Goal: Task Accomplishment & Management: Use online tool/utility

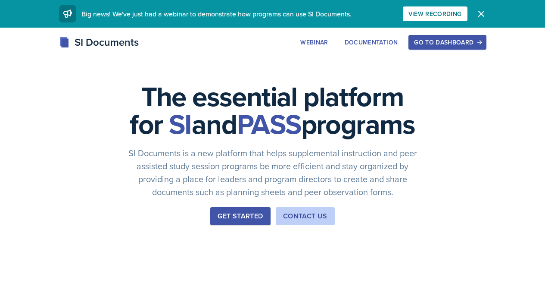
click at [481, 41] on div "Go to Dashboard" at bounding box center [447, 42] width 66 height 7
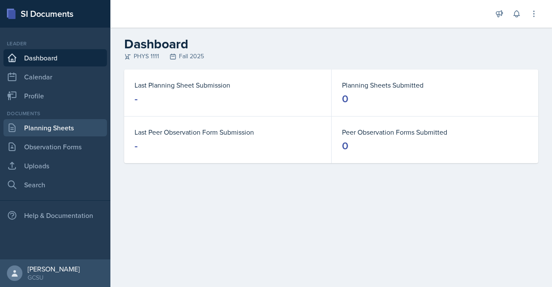
click at [58, 129] on link "Planning Sheets" at bounding box center [54, 127] width 103 height 17
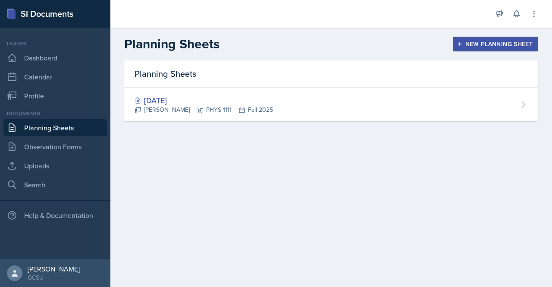
click at [490, 42] on div "New Planning Sheet" at bounding box center [495, 44] width 74 height 7
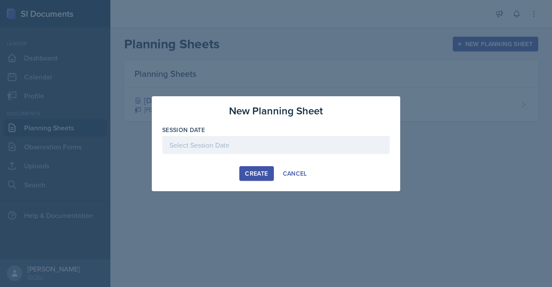
click at [314, 146] on div at bounding box center [276, 145] width 228 height 18
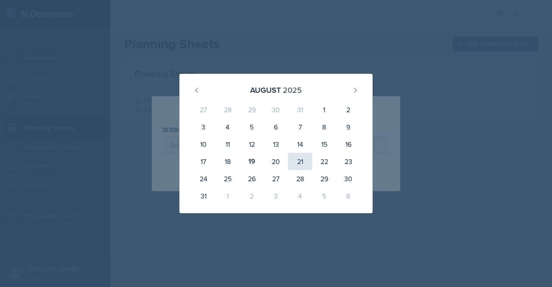
click at [303, 163] on div "21" at bounding box center [300, 161] width 24 height 17
type input "[DATE]"
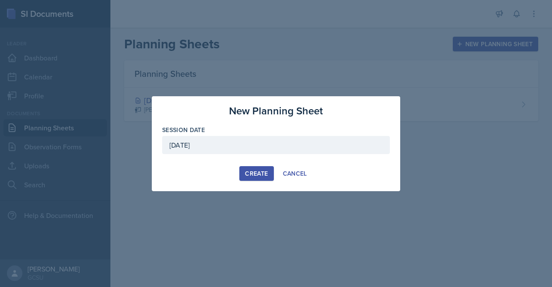
click at [255, 174] on div "Create" at bounding box center [256, 173] width 23 height 7
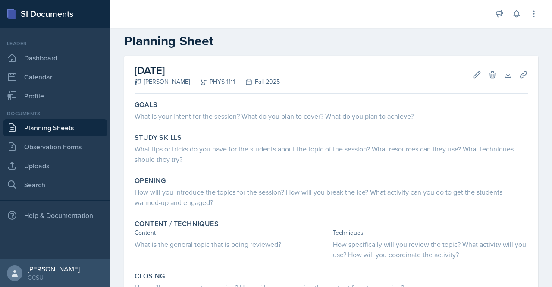
scroll to position [12, 0]
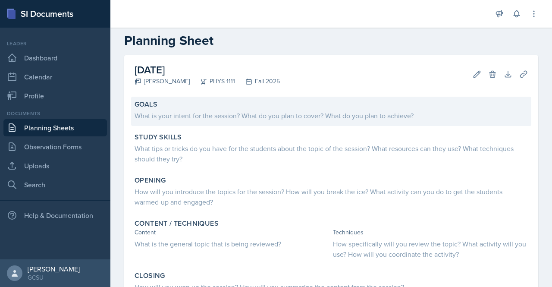
click at [275, 109] on div "What is your intent for the session? What do you plan to cover? What do you pla…" at bounding box center [330, 115] width 393 height 12
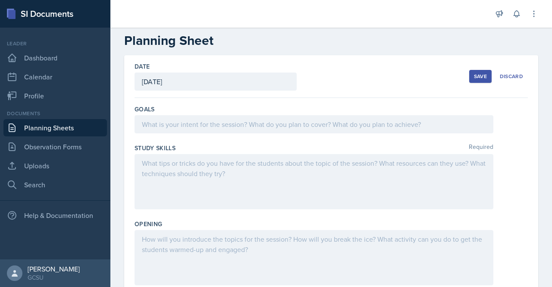
click at [272, 125] on div at bounding box center [313, 124] width 359 height 18
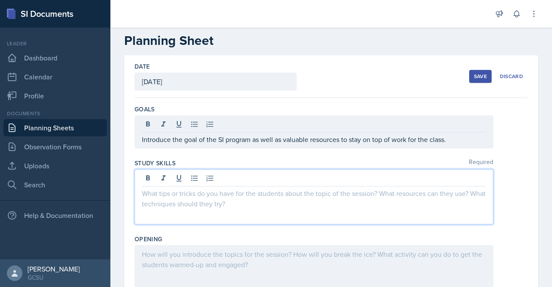
click at [220, 181] on div at bounding box center [313, 196] width 359 height 55
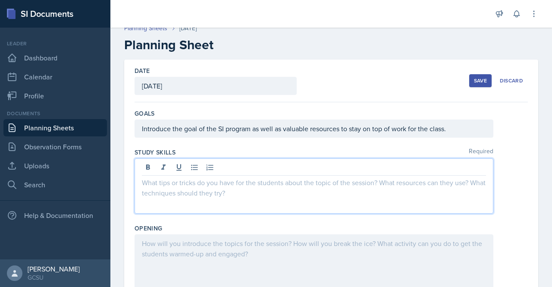
scroll to position [0, 0]
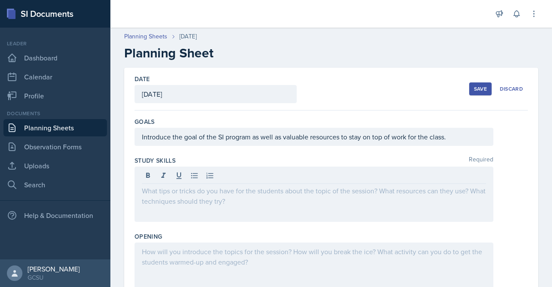
click at [484, 138] on div "Introduce the goal of the SI program as well as valuable resources to stay on t…" at bounding box center [313, 137] width 359 height 18
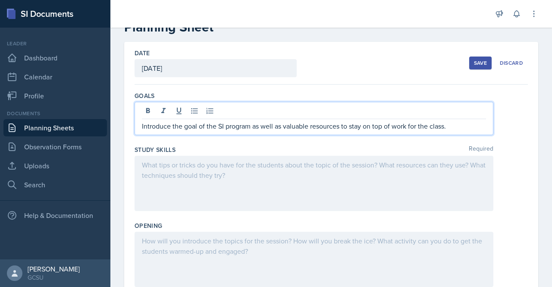
scroll to position [26, 0]
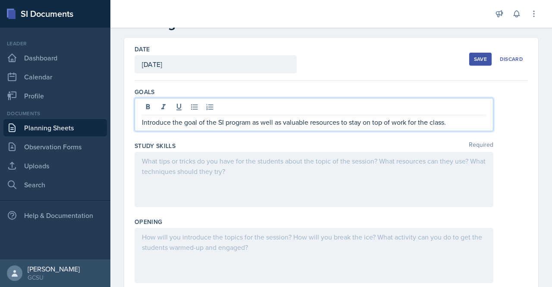
click at [349, 183] on div at bounding box center [313, 179] width 359 height 55
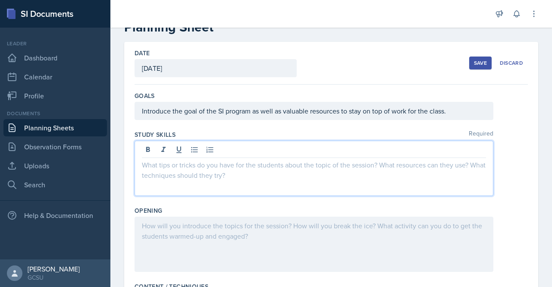
scroll to position [25, 0]
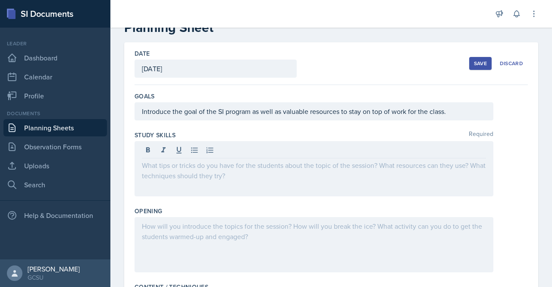
click at [456, 116] on div "Introduce the goal of the SI program as well as valuable resources to stay on t…" at bounding box center [313, 111] width 359 height 18
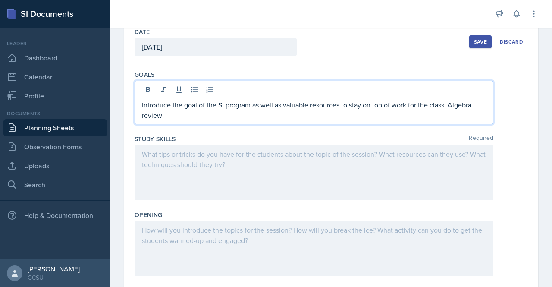
scroll to position [37, 0]
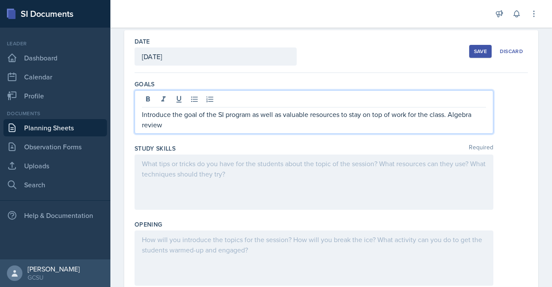
click at [235, 125] on p "Introduce the goal of the SI program as well as valuable resources to stay on t…" at bounding box center [314, 119] width 344 height 21
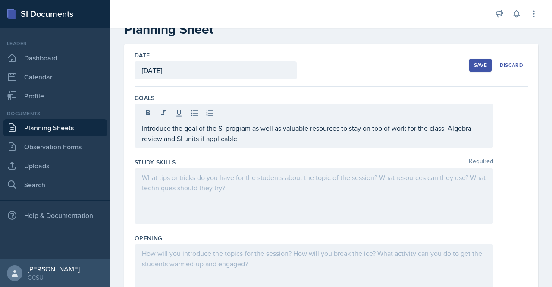
click at [500, 222] on div at bounding box center [330, 195] width 393 height 55
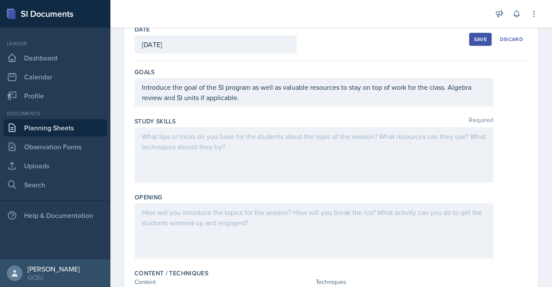
scroll to position [0, 0]
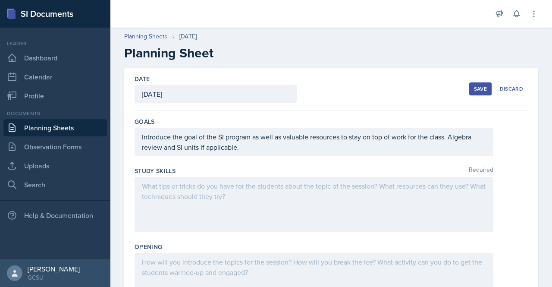
click at [504, 35] on div "Planning Sheets [DATE]" at bounding box center [331, 36] width 414 height 9
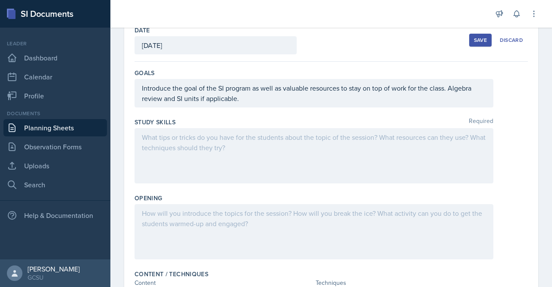
click at [365, 150] on div at bounding box center [313, 155] width 359 height 55
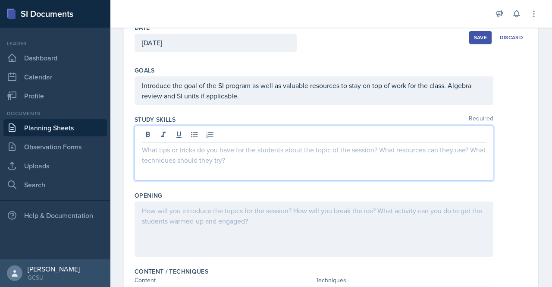
scroll to position [53, 0]
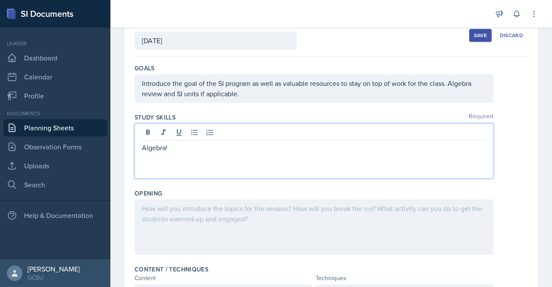
click at [142, 147] on p "Algebra!" at bounding box center [314, 147] width 344 height 10
click at [193, 153] on div "Algebra!" at bounding box center [313, 150] width 359 height 55
click at [204, 153] on div "Algebra!" at bounding box center [313, 150] width 359 height 55
click at [180, 147] on p "Algebra!" at bounding box center [317, 147] width 337 height 10
